Goal: Task Accomplishment & Management: Manage account settings

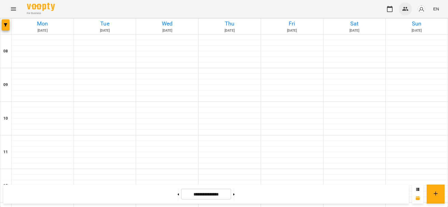
click at [408, 9] on icon "button" at bounding box center [405, 9] width 7 height 7
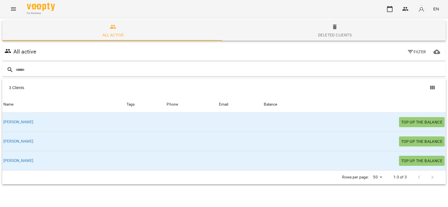
click at [288, 29] on span "Deleted clients" at bounding box center [334, 31] width 215 height 15
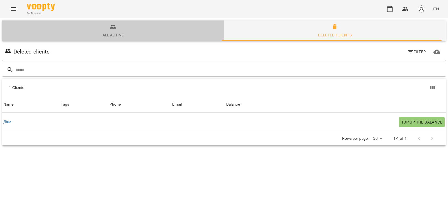
click at [120, 28] on span "All active" at bounding box center [113, 31] width 215 height 15
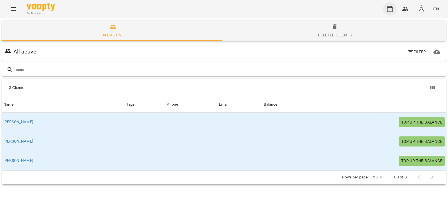
click at [392, 5] on button "button" at bounding box center [389, 8] width 13 height 13
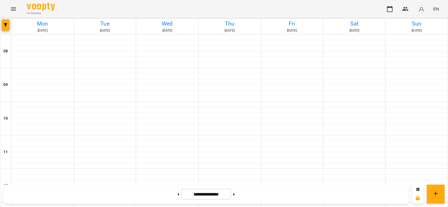
scroll to position [329, 0]
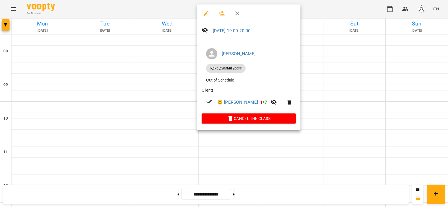
click at [343, 90] on div at bounding box center [224, 103] width 448 height 207
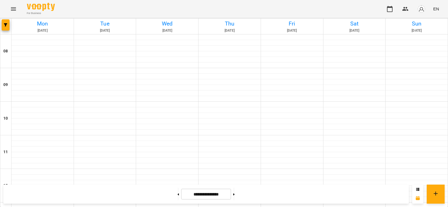
scroll to position [273, 0]
